Goal: Navigation & Orientation: Find specific page/section

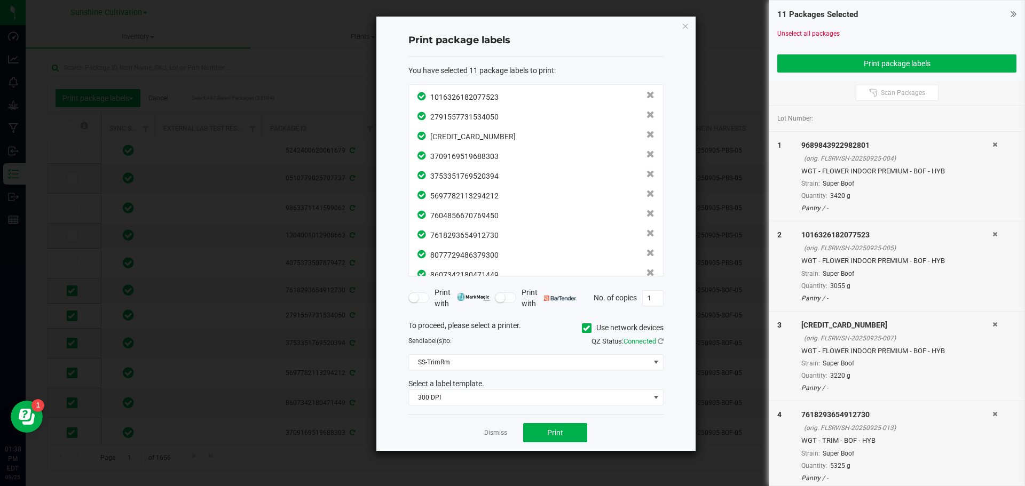
scroll to position [0, 285]
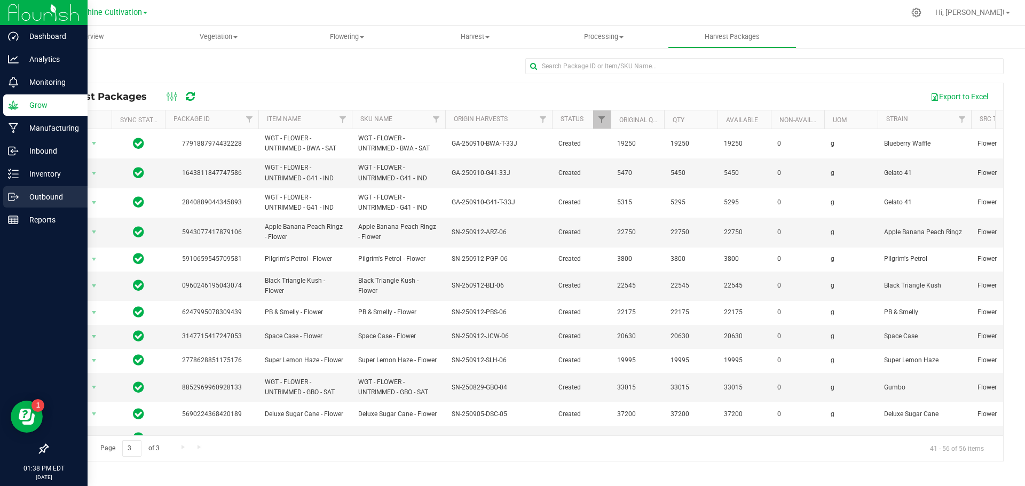
click at [12, 199] on icon at bounding box center [13, 197] width 11 height 11
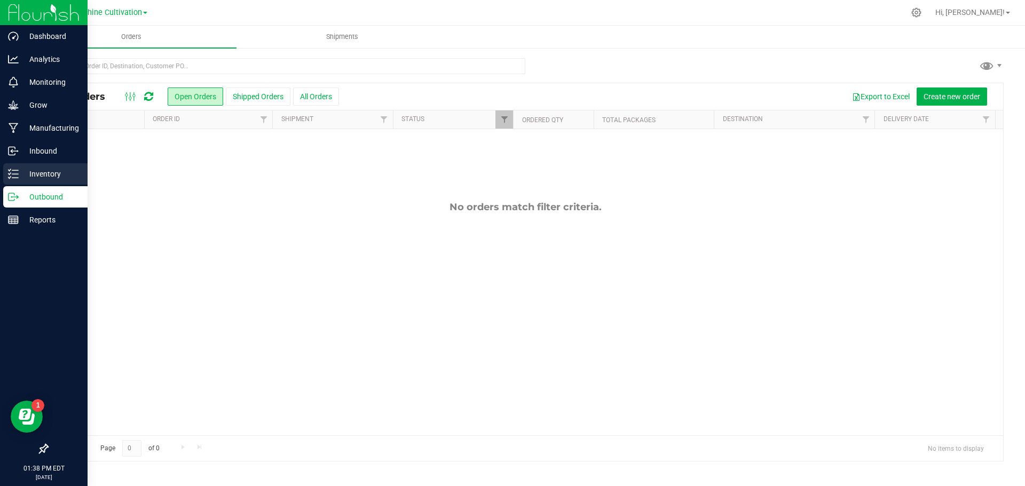
click at [29, 168] on p "Inventory" at bounding box center [51, 174] width 64 height 13
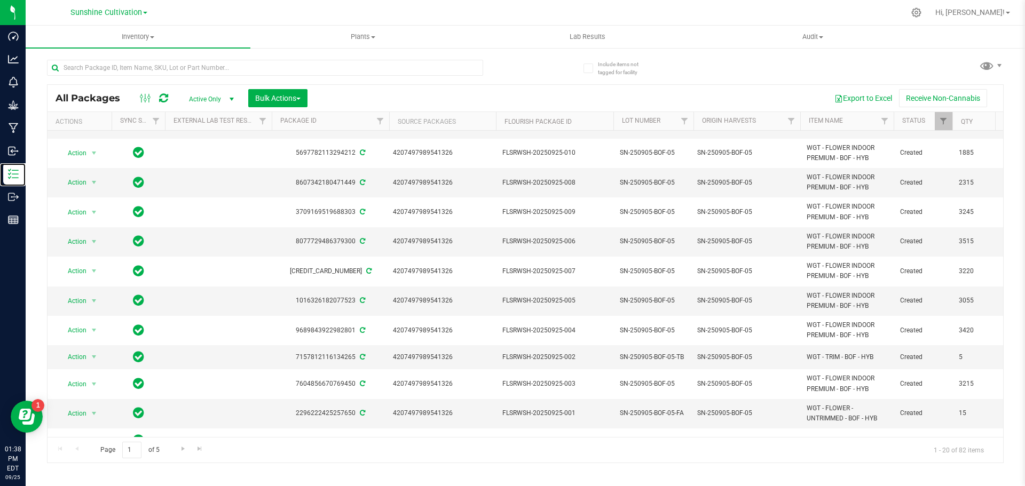
scroll to position [254, 0]
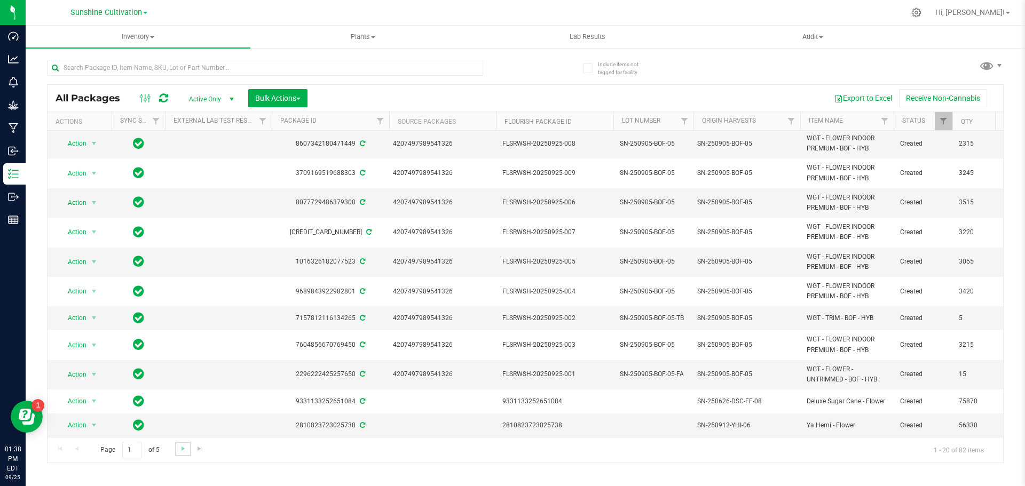
click at [177, 447] on link "Go to the next page" at bounding box center [182, 449] width 15 height 14
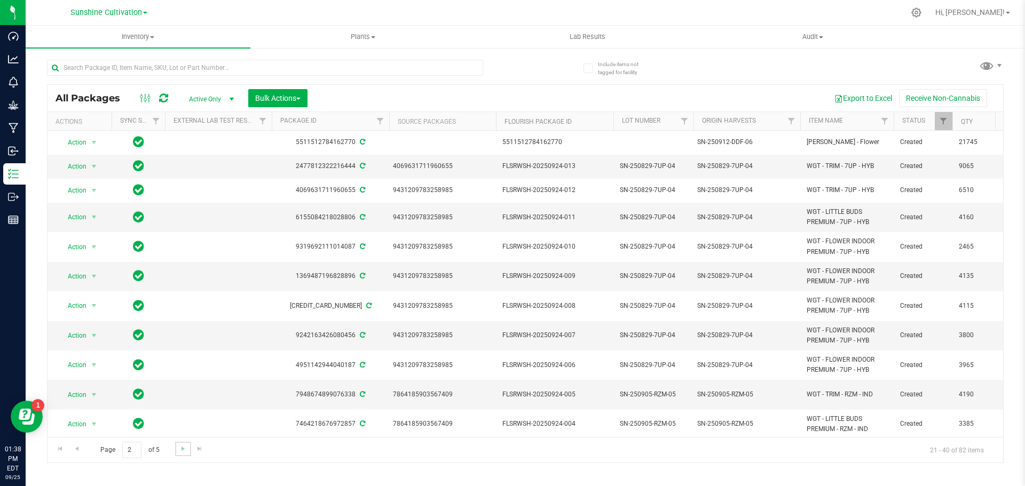
click at [177, 447] on link "Go to the next page" at bounding box center [182, 449] width 15 height 14
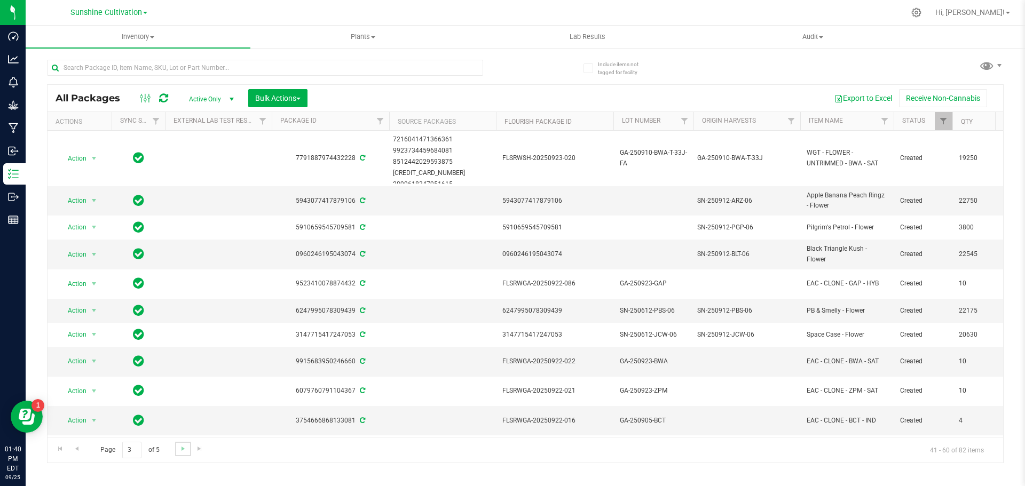
click at [189, 446] on link "Go to the next page" at bounding box center [182, 449] width 15 height 14
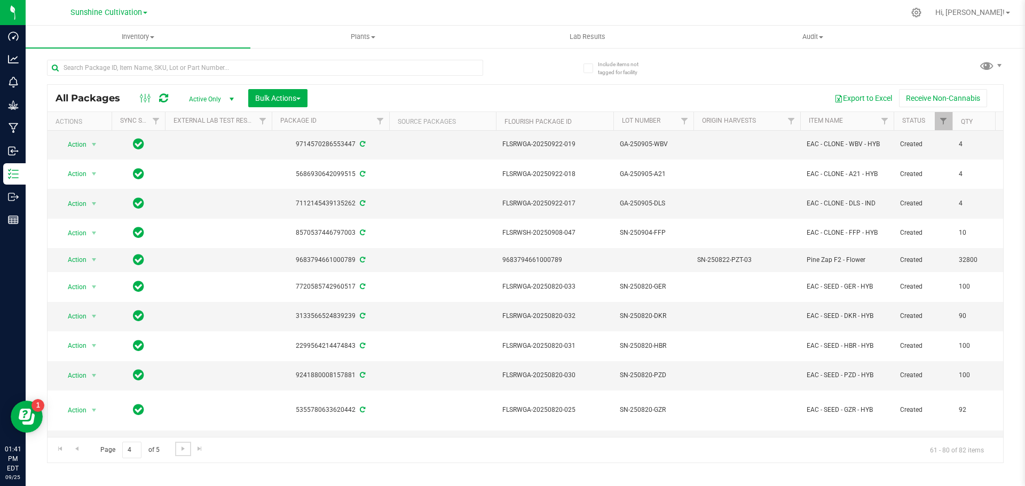
scroll to position [281, 0]
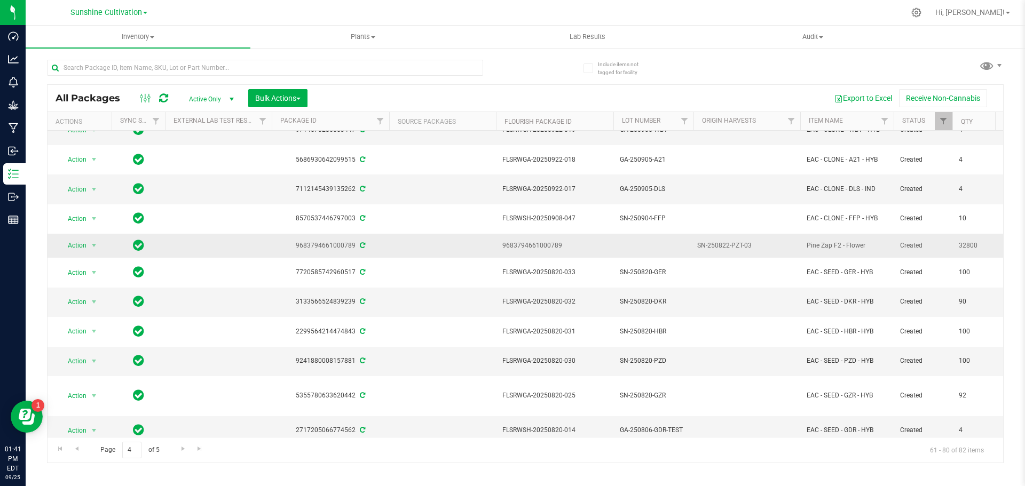
click at [652, 243] on td at bounding box center [653, 246] width 80 height 24
click at [830, 242] on span "Pine Zap F2 - Flower" at bounding box center [847, 246] width 81 height 10
click at [185, 452] on span "Go to the next page" at bounding box center [183, 449] width 9 height 9
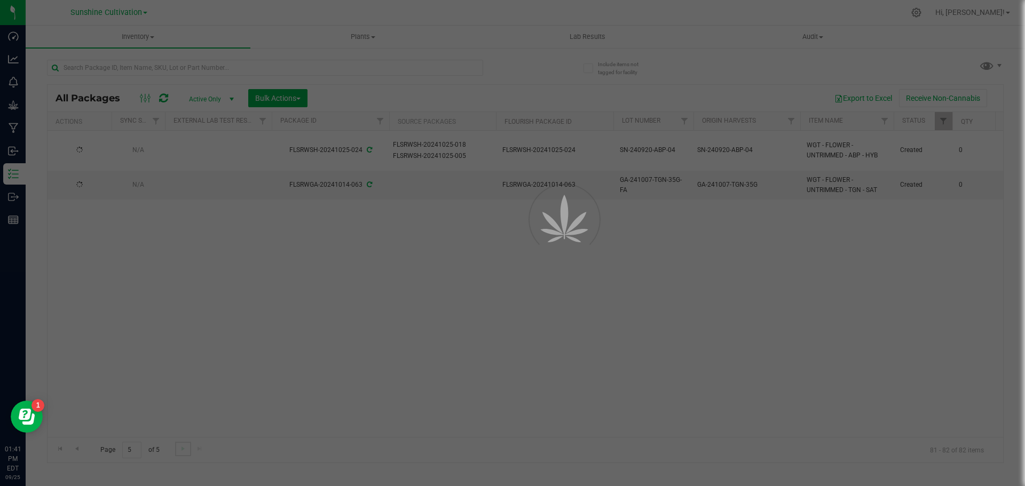
scroll to position [0, 0]
